Goal: Register for event/course

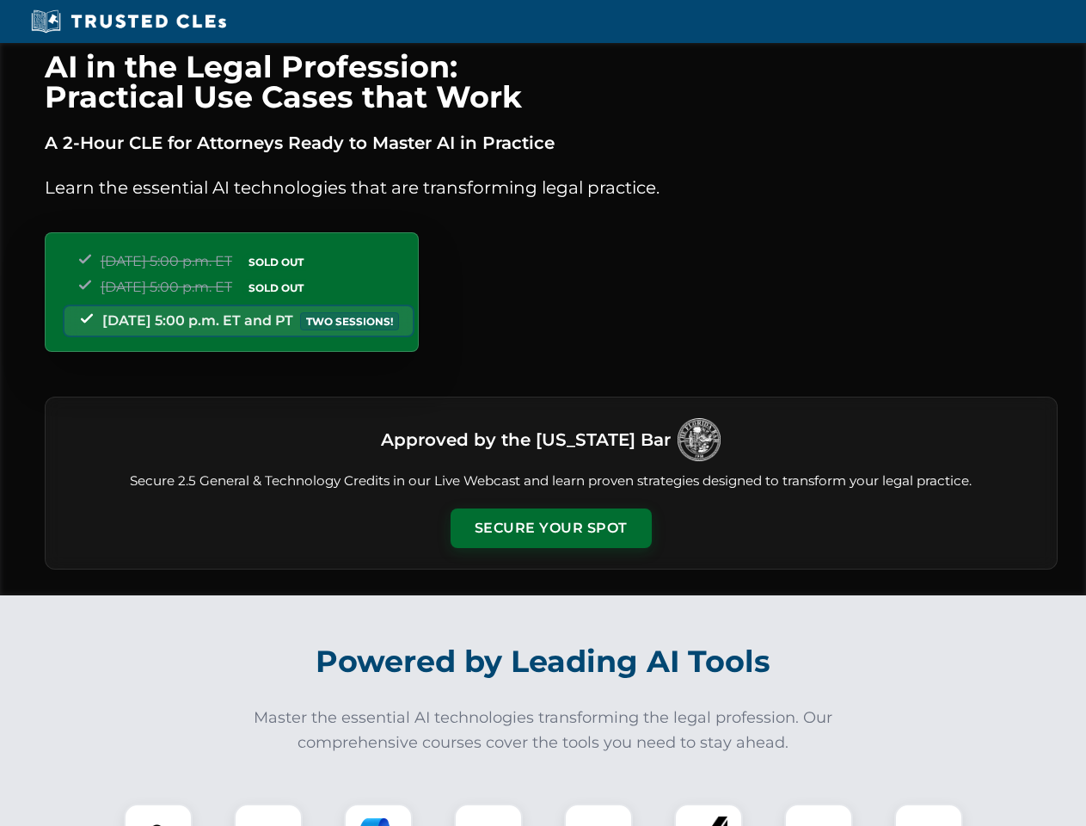
click at [551, 528] on button "Secure Your Spot" at bounding box center [551, 528] width 201 height 40
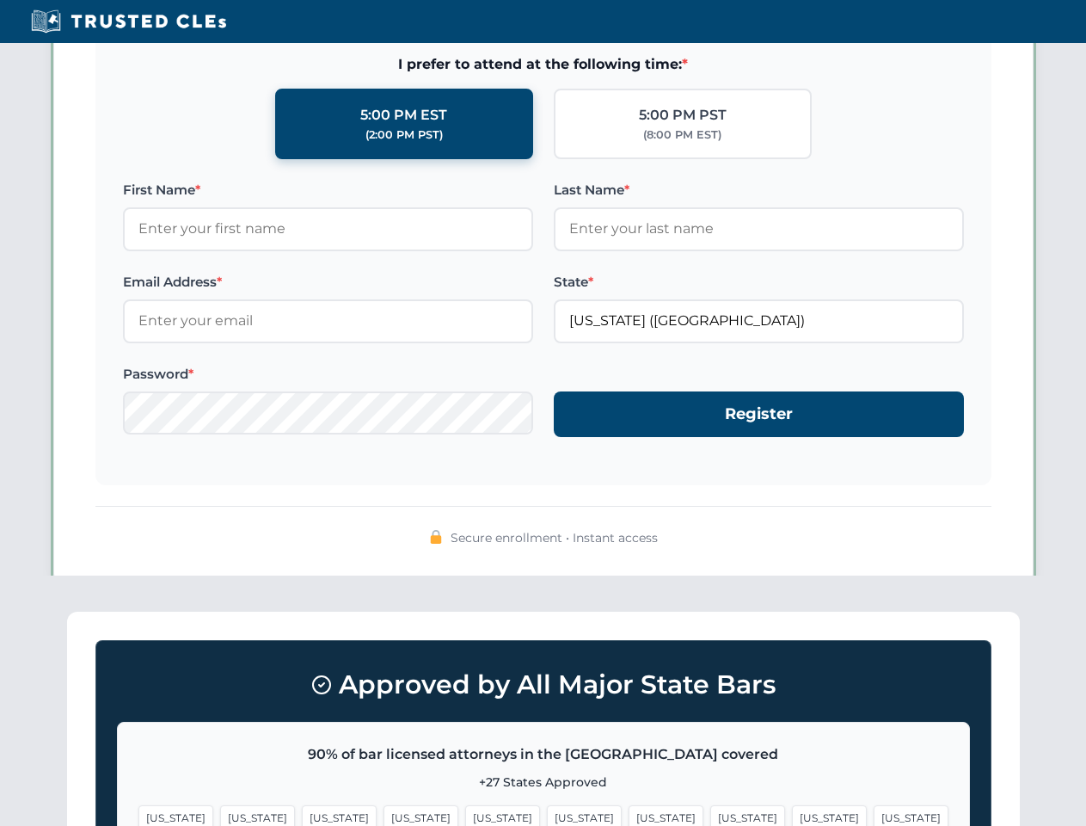
click at [629, 815] on span "[US_STATE]" at bounding box center [666, 817] width 75 height 25
click at [792, 815] on span "[US_STATE]" at bounding box center [829, 817] width 75 height 25
